Goal: Task Accomplishment & Management: Manage account settings

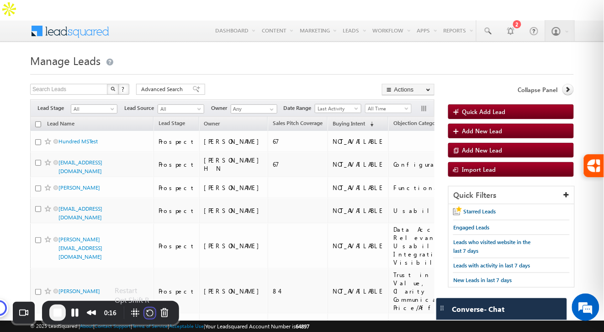
click at [154, 316] on button "Restart Recording" at bounding box center [149, 312] width 11 height 11
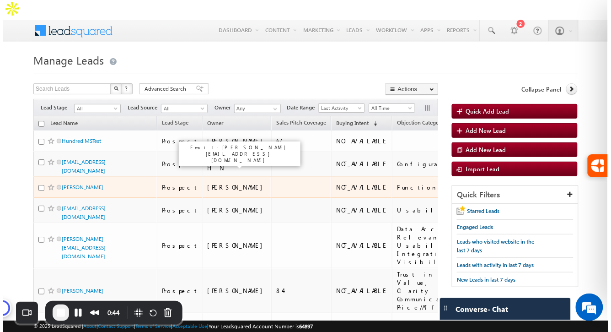
scroll to position [1, 0]
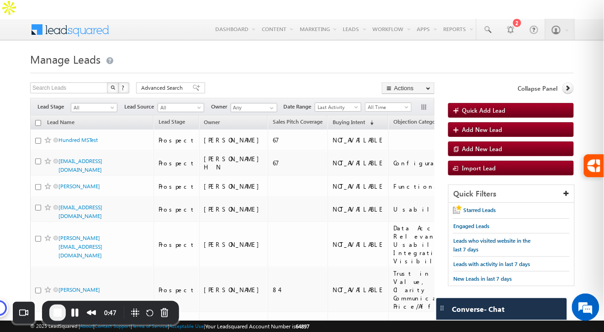
click at [46, 52] on span "Manage Leads" at bounding box center [65, 59] width 70 height 15
click at [354, 67] on div at bounding box center [302, 70] width 544 height 6
click at [425, 103] on button "button" at bounding box center [425, 107] width 9 height 9
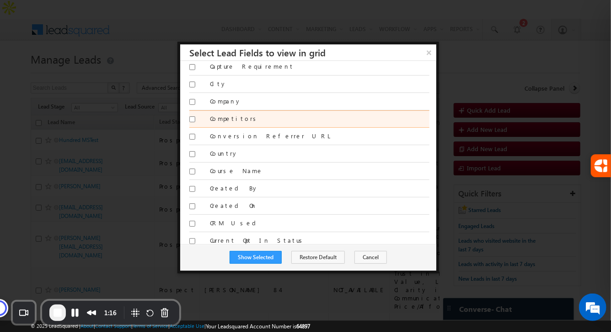
scroll to position [222, 0]
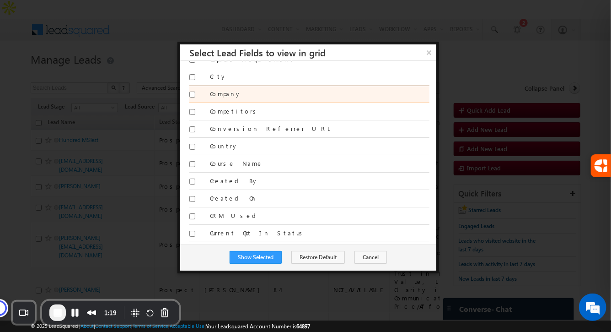
drag, startPoint x: 208, startPoint y: 91, endPoint x: 235, endPoint y: 91, distance: 27.4
click at [235, 91] on div "Company" at bounding box center [309, 94] width 240 height 17
click at [235, 91] on label "Company" at bounding box center [319, 94] width 219 height 8
click at [195, 91] on input "Company" at bounding box center [192, 94] width 6 height 6
checkbox input "true"
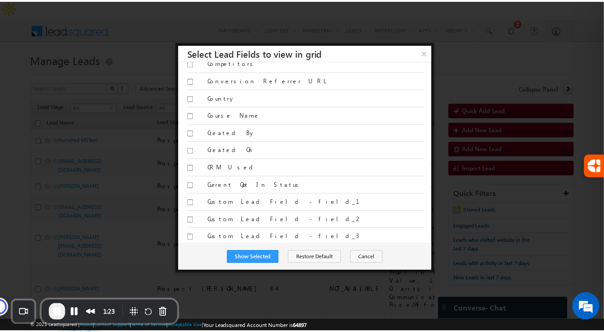
scroll to position [271, 0]
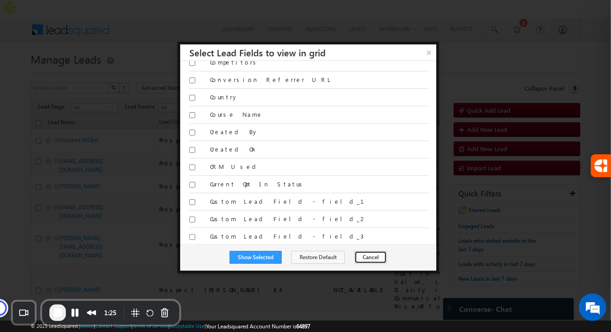
click at [364, 255] on button "Cancel" at bounding box center [370, 257] width 32 height 13
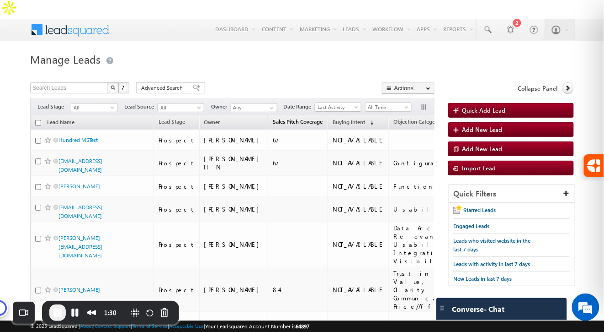
click at [273, 118] on span "Sales Pitch Coverage" at bounding box center [298, 121] width 50 height 7
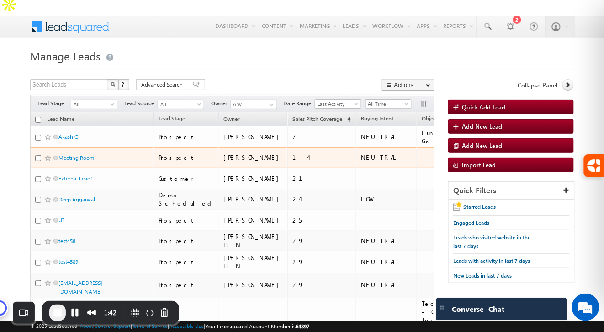
scroll to position [5, 0]
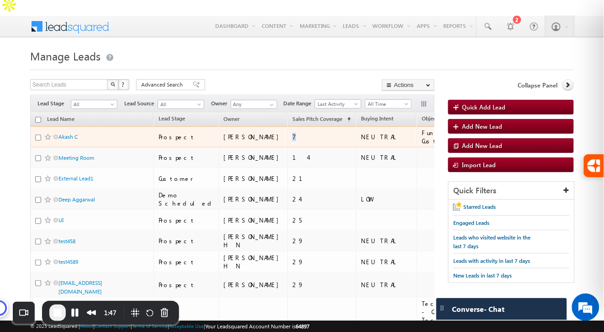
drag, startPoint x: 239, startPoint y: 113, endPoint x: 253, endPoint y: 113, distance: 14.2
click at [288, 126] on td "7" at bounding box center [322, 136] width 69 height 21
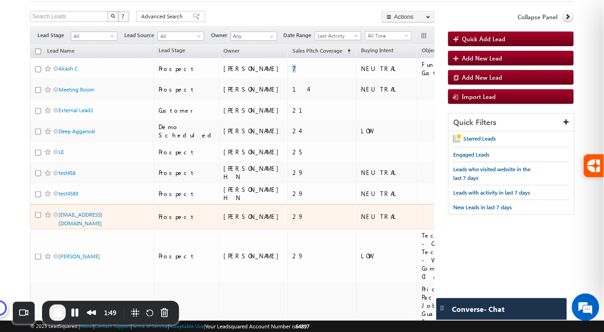
scroll to position [73, 0]
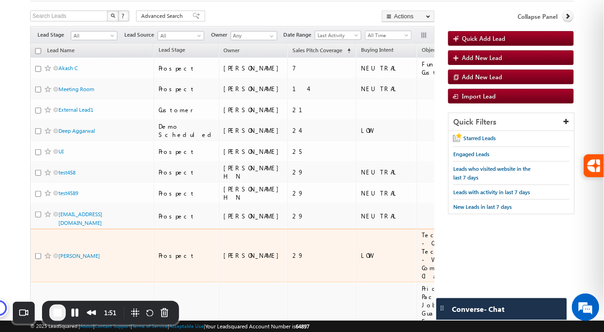
click at [219, 229] on td "[PERSON_NAME]" at bounding box center [253, 255] width 69 height 53
click at [293, 251] on div "29" at bounding box center [322, 255] width 59 height 8
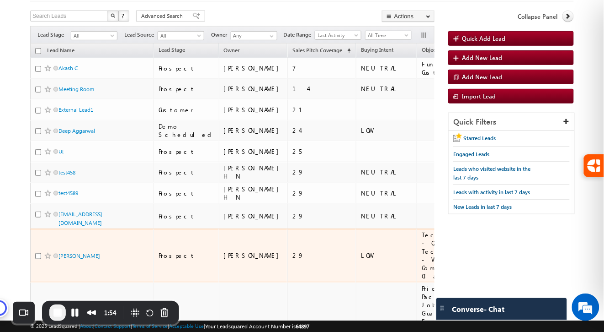
click at [361, 251] on div "LOW" at bounding box center [387, 255] width 52 height 8
click at [422, 230] on div "Technical Issues - Capture Problems, Technical Issues - Website Errors, Communi…" at bounding box center [472, 254] width 100 height 49
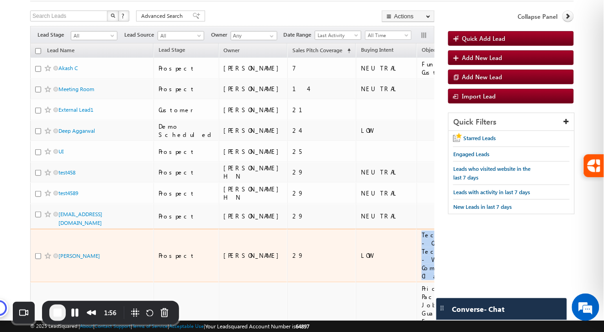
click at [422, 230] on div "Technical Issues - Capture Problems, Technical Issues - Website Errors, Communi…" at bounding box center [472, 254] width 100 height 49
drag, startPoint x: 359, startPoint y: 211, endPoint x: 398, endPoint y: 253, distance: 56.9
click at [417, 253] on td "Technical Issues - Capture Problems, Technical Issues - Website Errors, Communi…" at bounding box center [471, 255] width 109 height 53
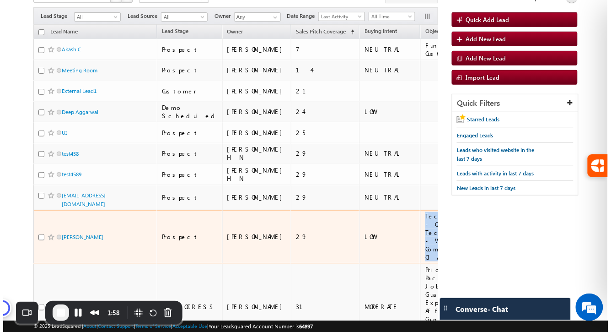
scroll to position [0, 0]
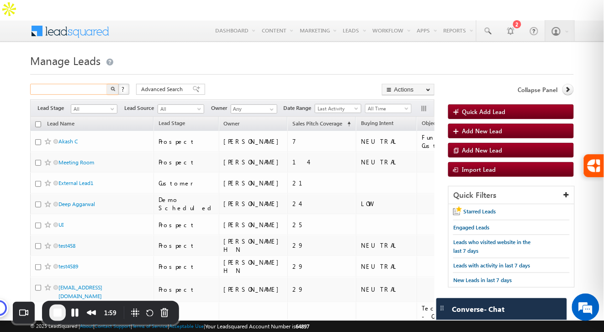
click at [70, 84] on input "text" at bounding box center [69, 89] width 78 height 11
type input "vijay"
click at [107, 84] on button "button" at bounding box center [113, 89] width 12 height 11
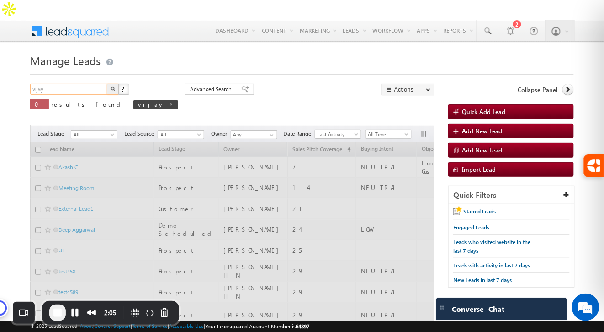
click at [67, 84] on input "vijay" at bounding box center [69, 89] width 78 height 11
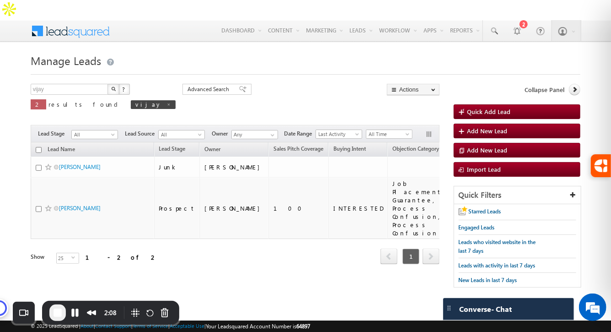
click at [240, 69] on div at bounding box center [306, 72] width 550 height 6
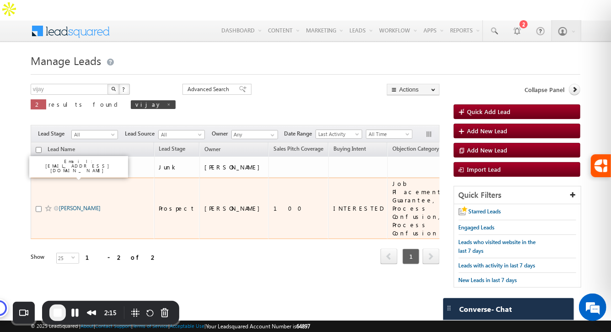
click at [66, 204] on link "[PERSON_NAME]" at bounding box center [80, 207] width 42 height 7
